Goal: Navigation & Orientation: Find specific page/section

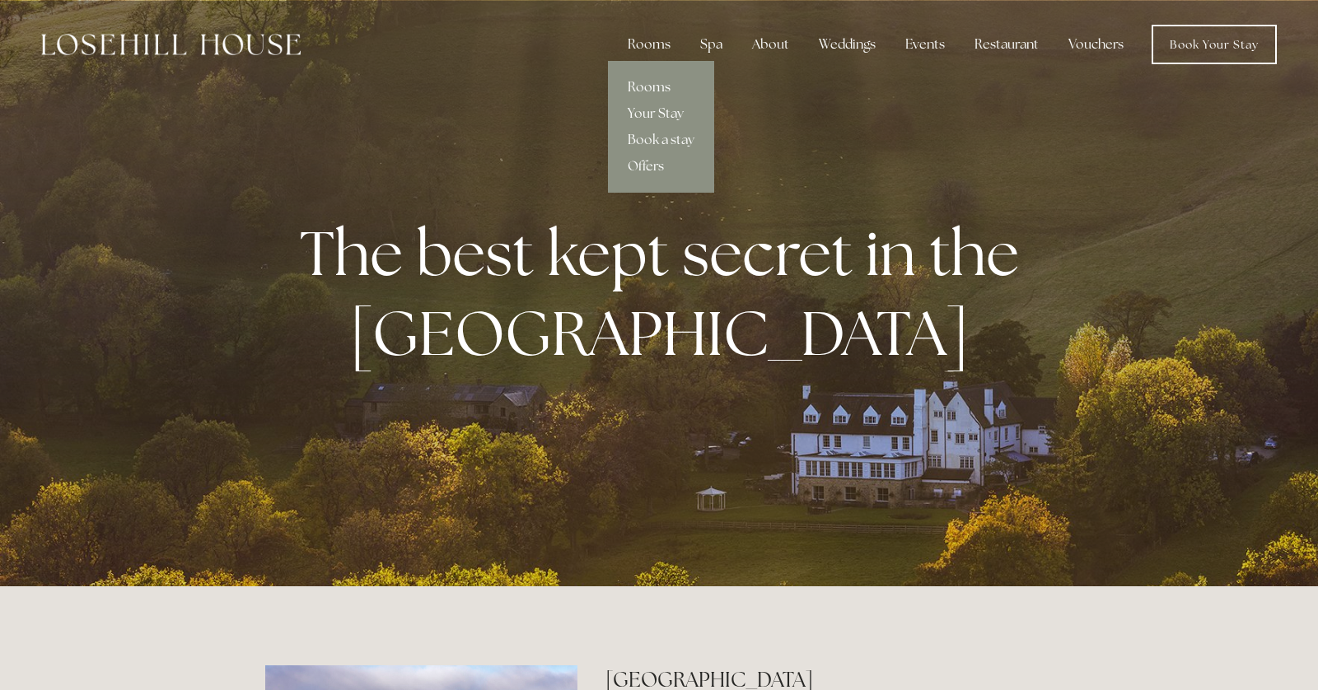
click at [657, 85] on link "Rooms" at bounding box center [661, 87] width 106 height 26
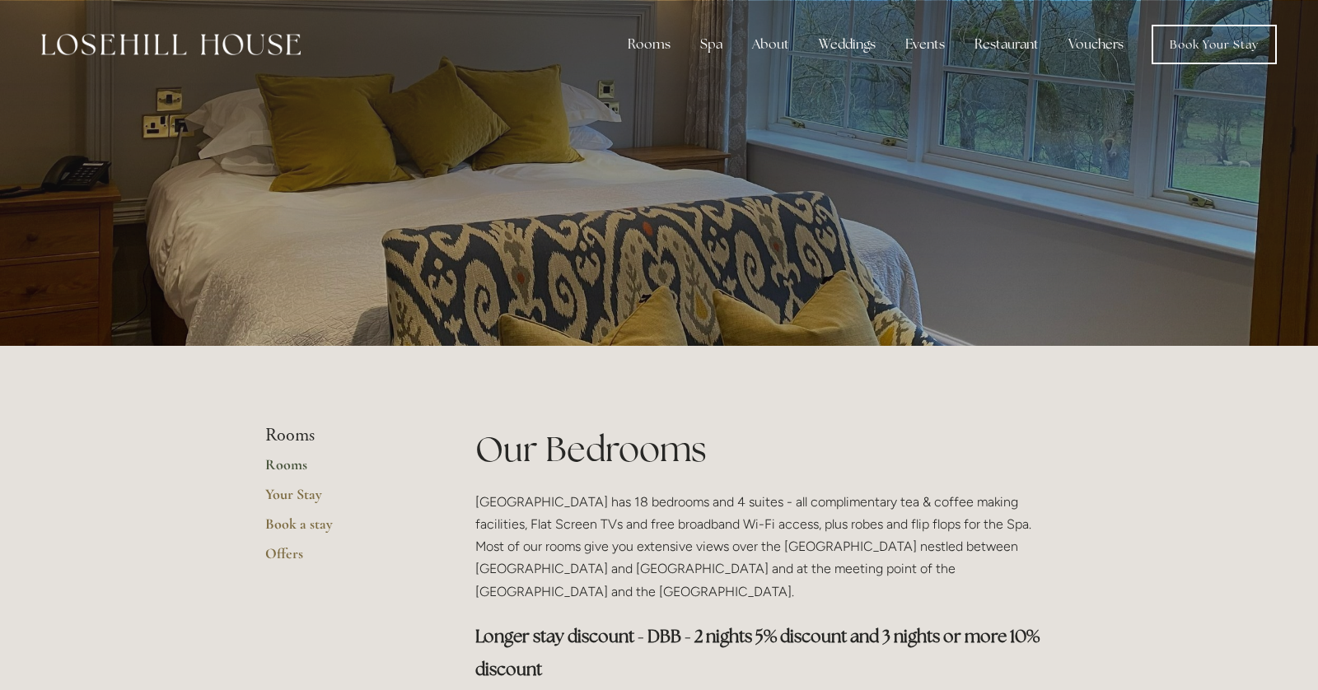
click at [252, 37] on img at bounding box center [170, 44] width 259 height 21
